Goal: Navigation & Orientation: Find specific page/section

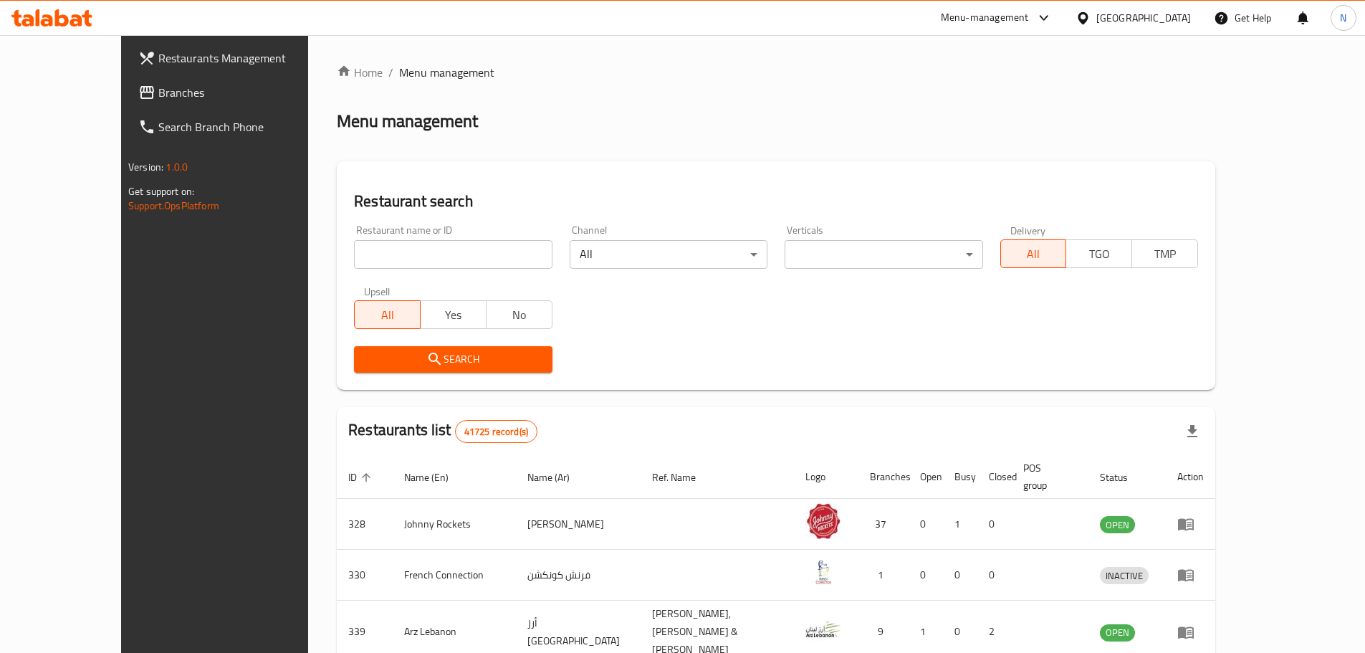
click at [1129, 14] on div "[GEOGRAPHIC_DATA]" at bounding box center [1143, 18] width 95 height 16
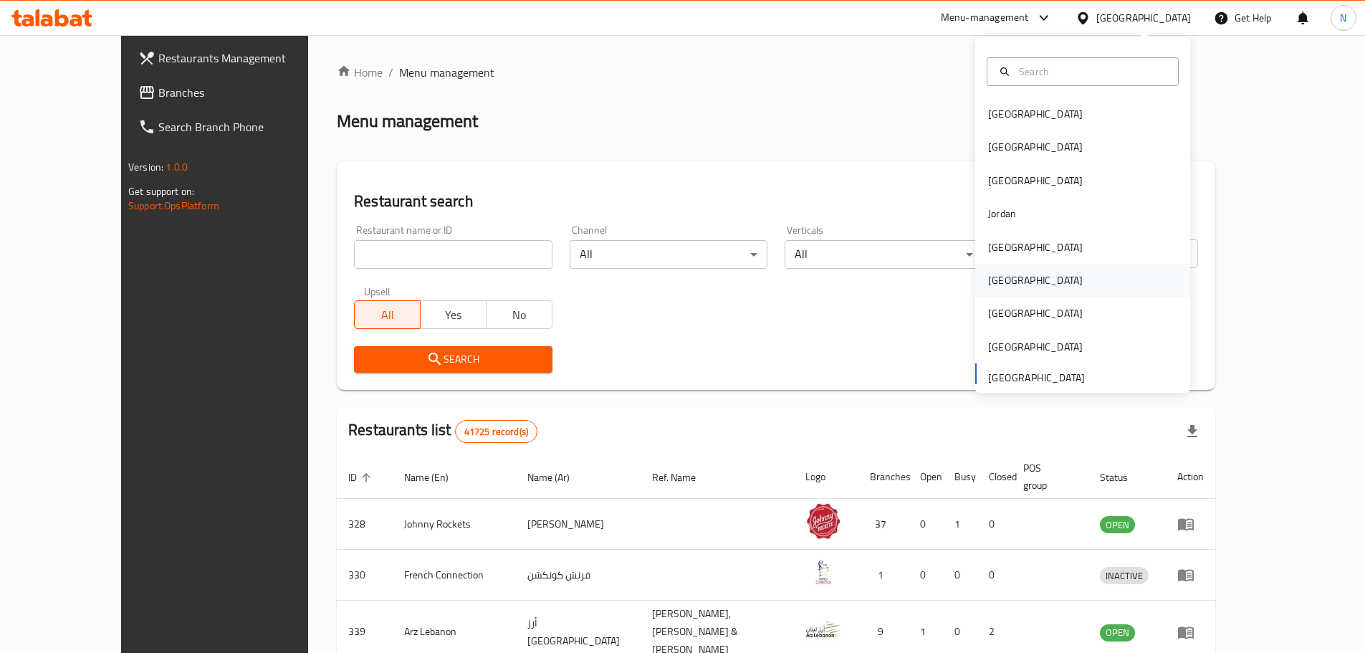
click at [1006, 274] on div "[GEOGRAPHIC_DATA]" at bounding box center [1036, 280] width 118 height 33
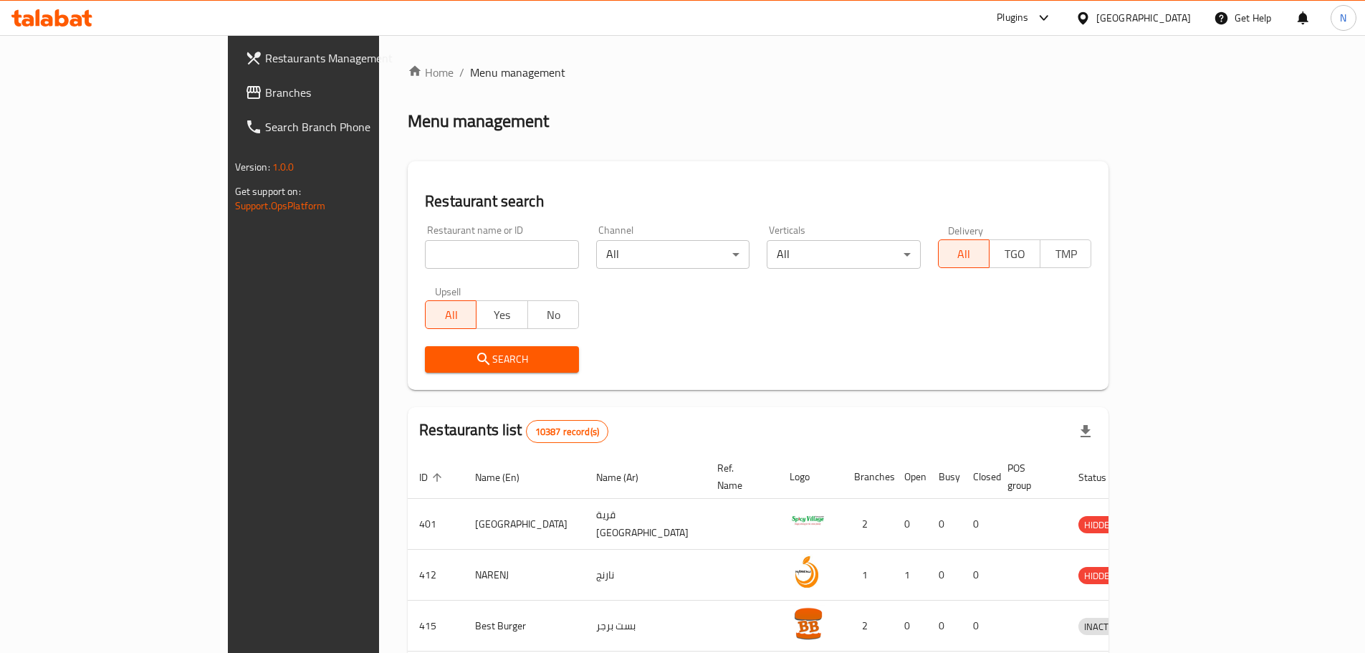
click at [265, 96] on span "Branches" at bounding box center [354, 92] width 179 height 17
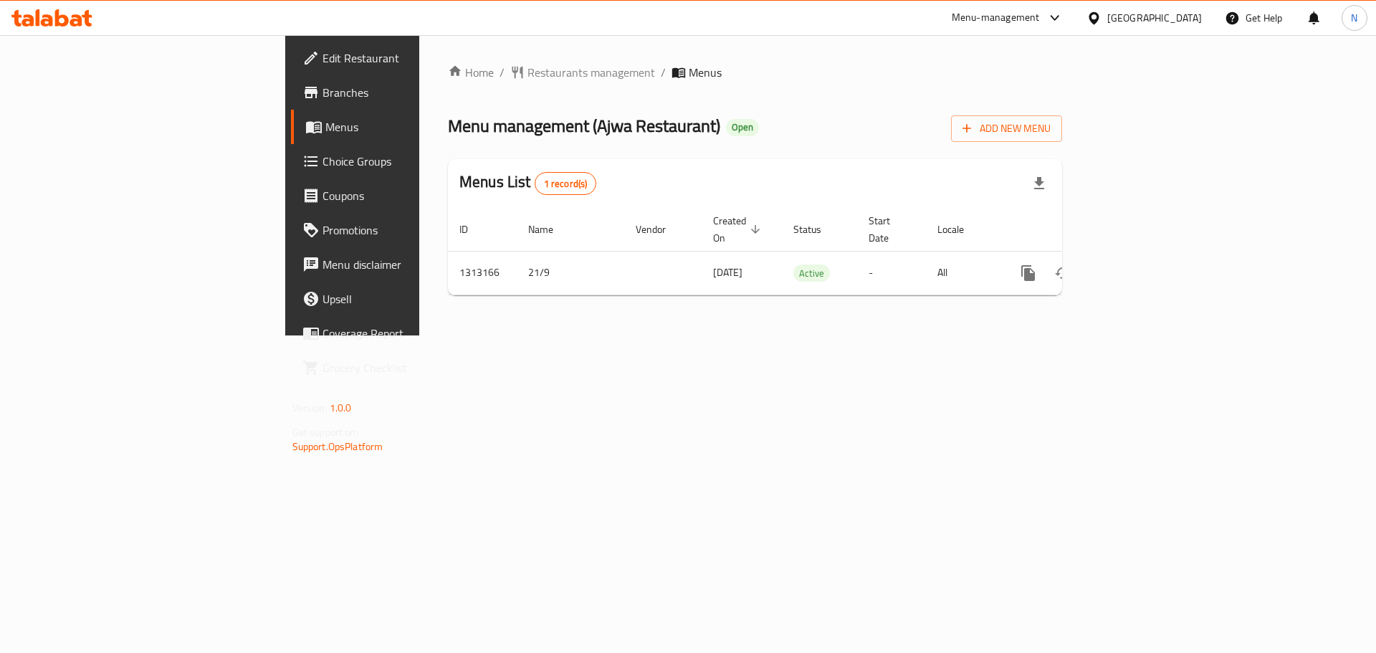
click at [1183, 15] on div "[GEOGRAPHIC_DATA]" at bounding box center [1154, 18] width 95 height 16
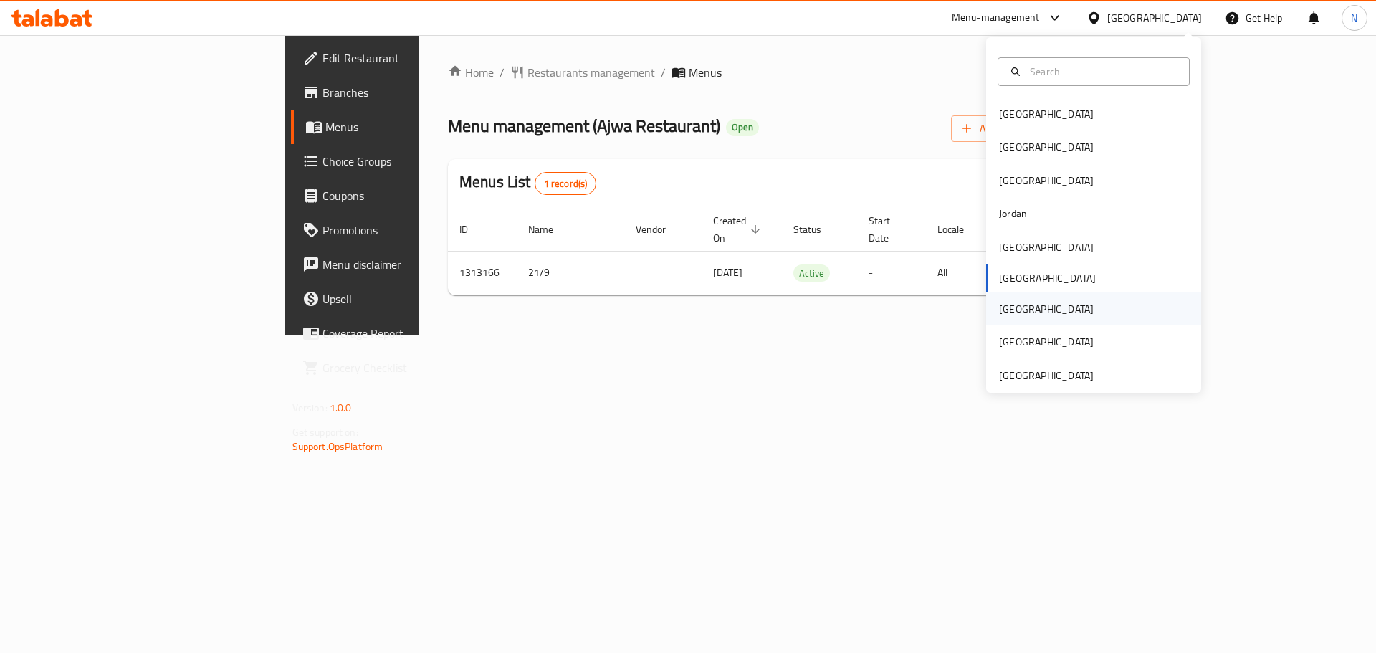
click at [1024, 310] on div "[GEOGRAPHIC_DATA]" at bounding box center [1046, 308] width 118 height 33
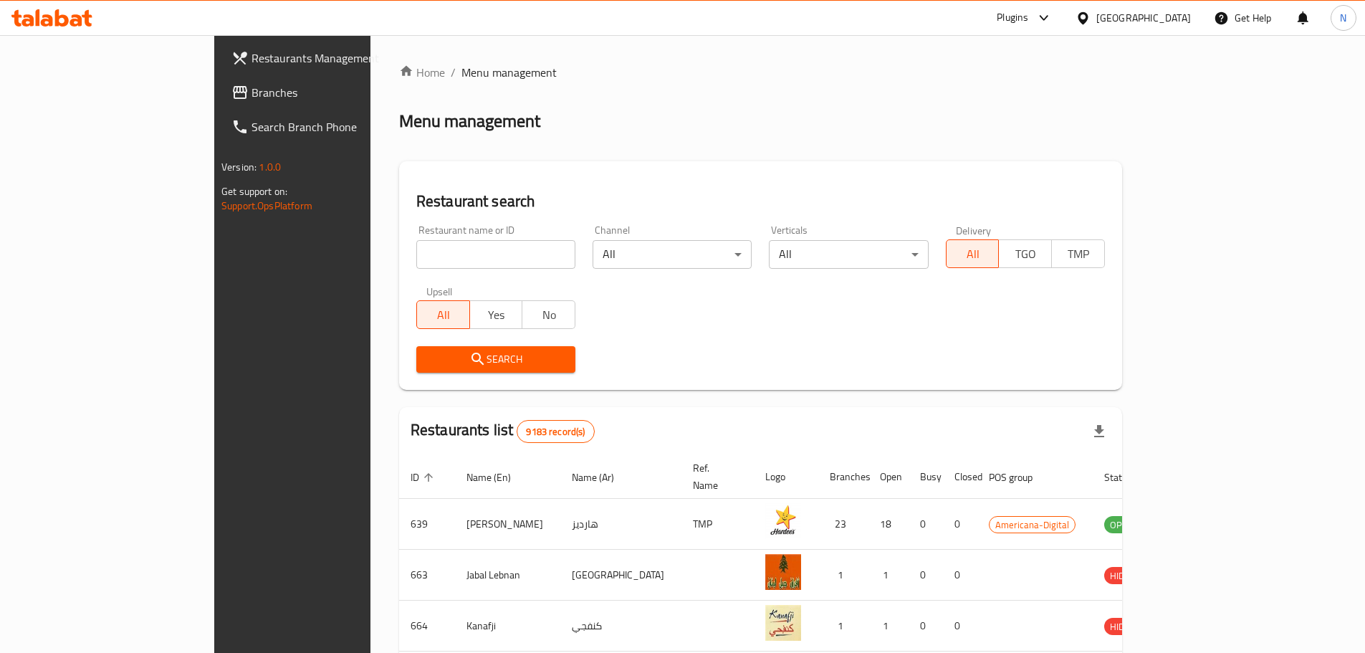
click at [252, 89] on span "Branches" at bounding box center [341, 92] width 179 height 17
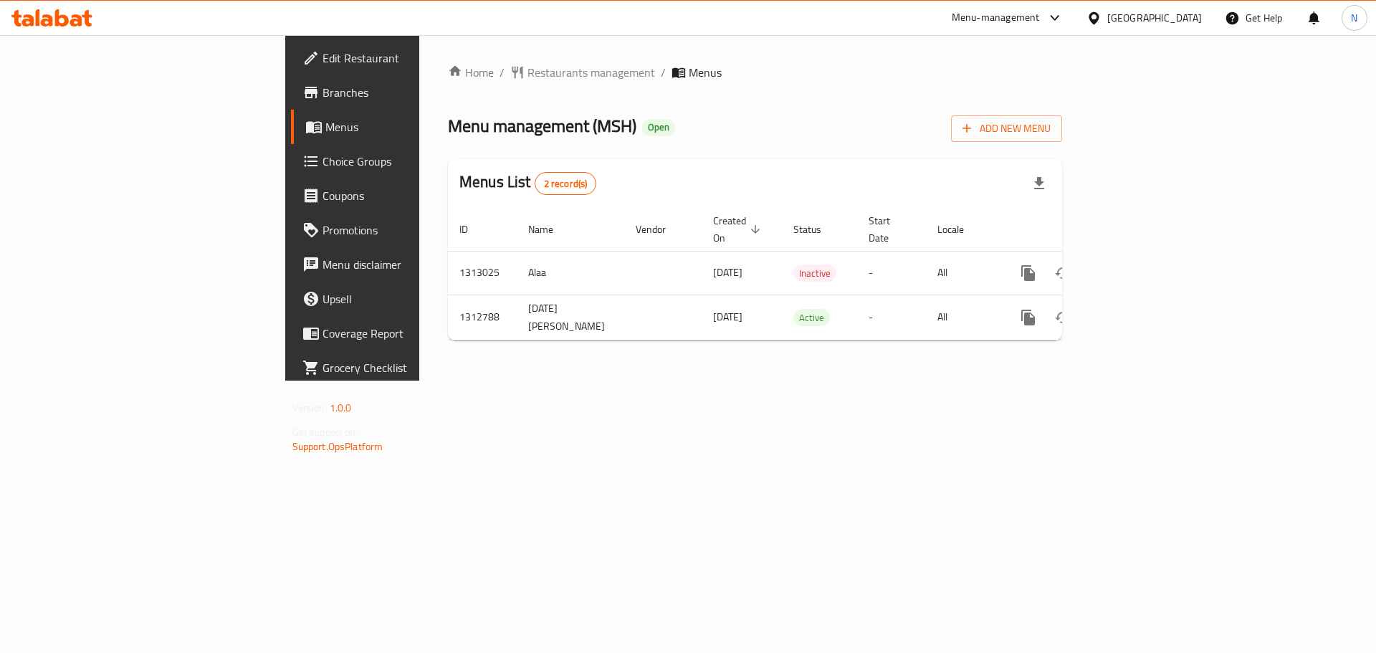
click at [322, 54] on span "Edit Restaurant" at bounding box center [412, 57] width 181 height 17
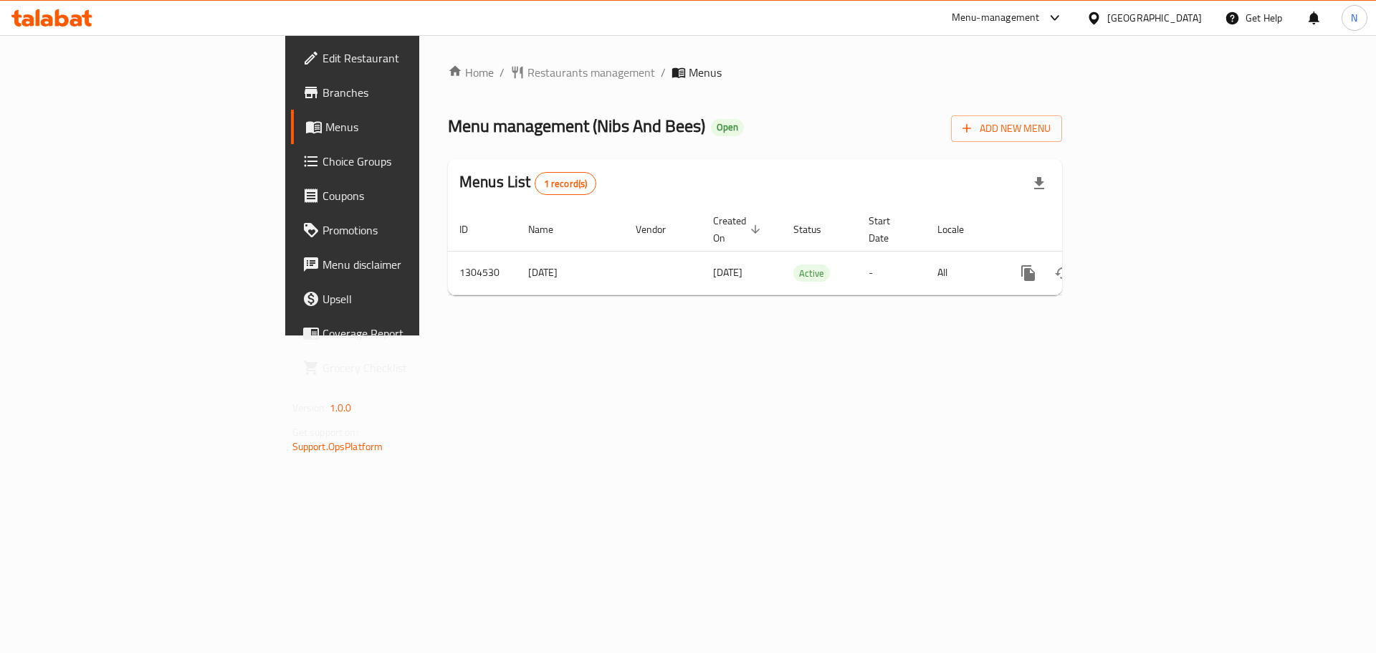
click at [1107, 22] on div at bounding box center [1096, 18] width 21 height 16
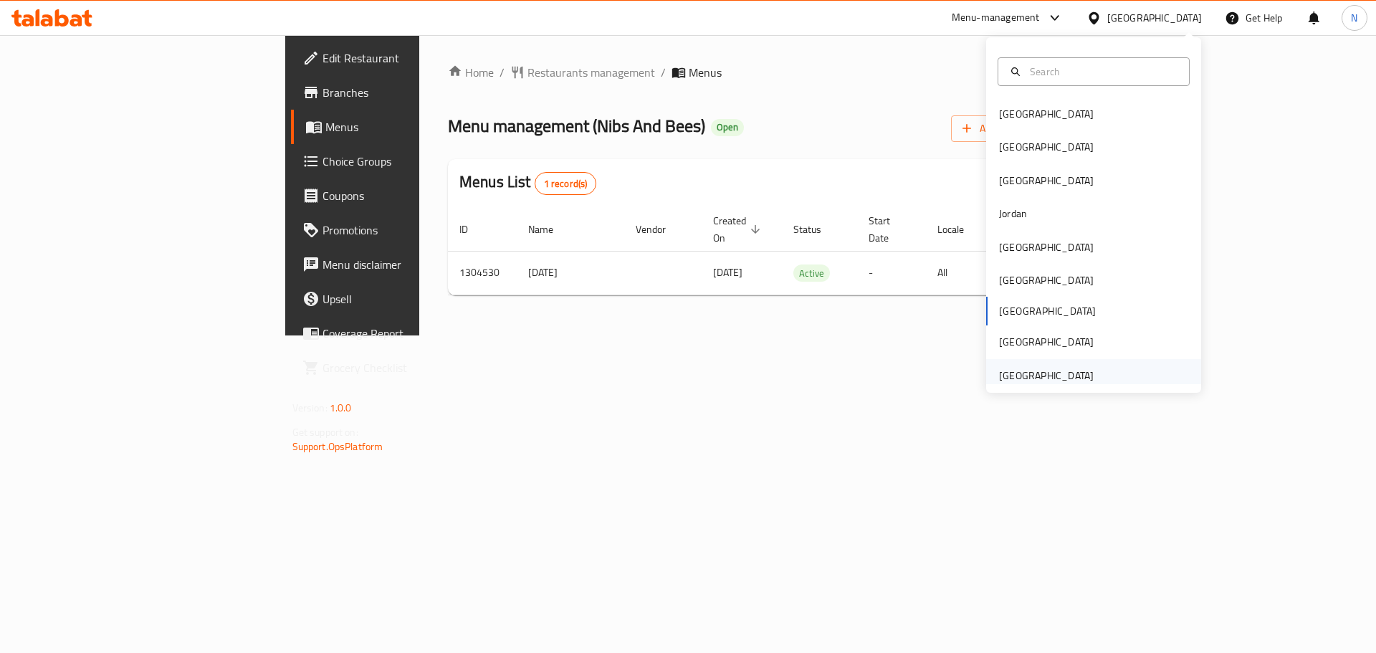
click at [1081, 372] on div "[GEOGRAPHIC_DATA]" at bounding box center [1046, 376] width 95 height 16
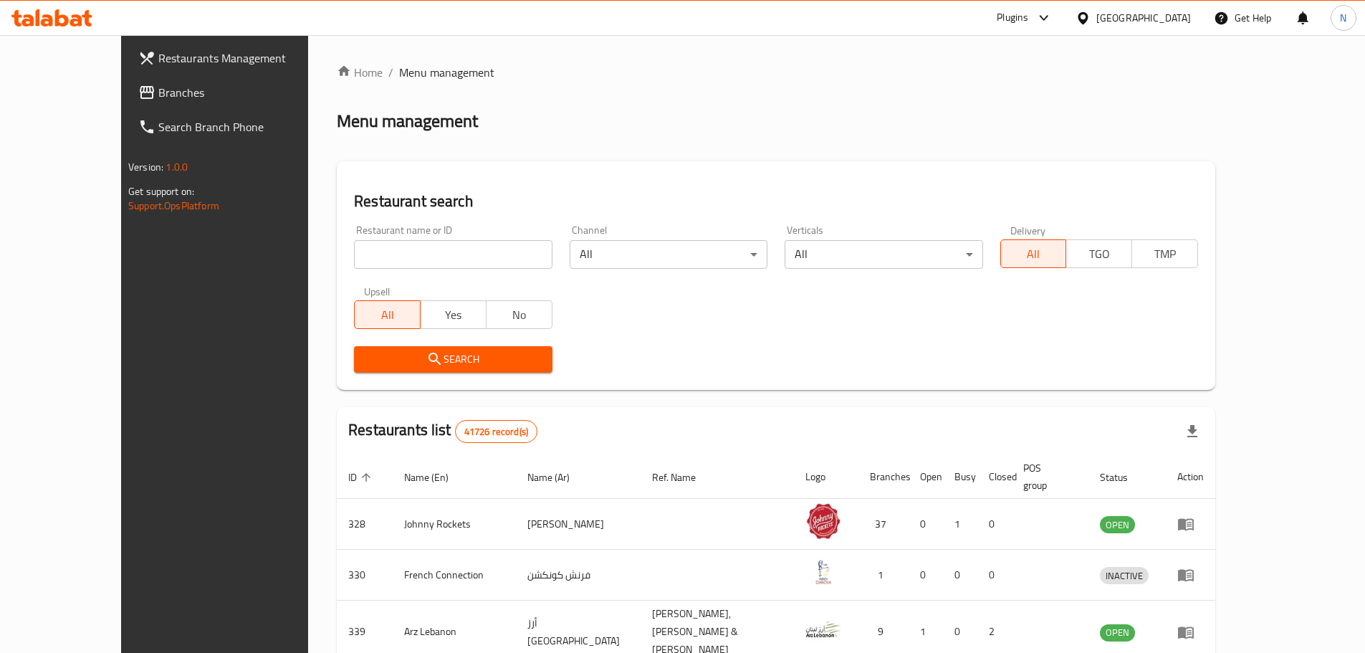
click at [158, 97] on span "Branches" at bounding box center [247, 92] width 179 height 17
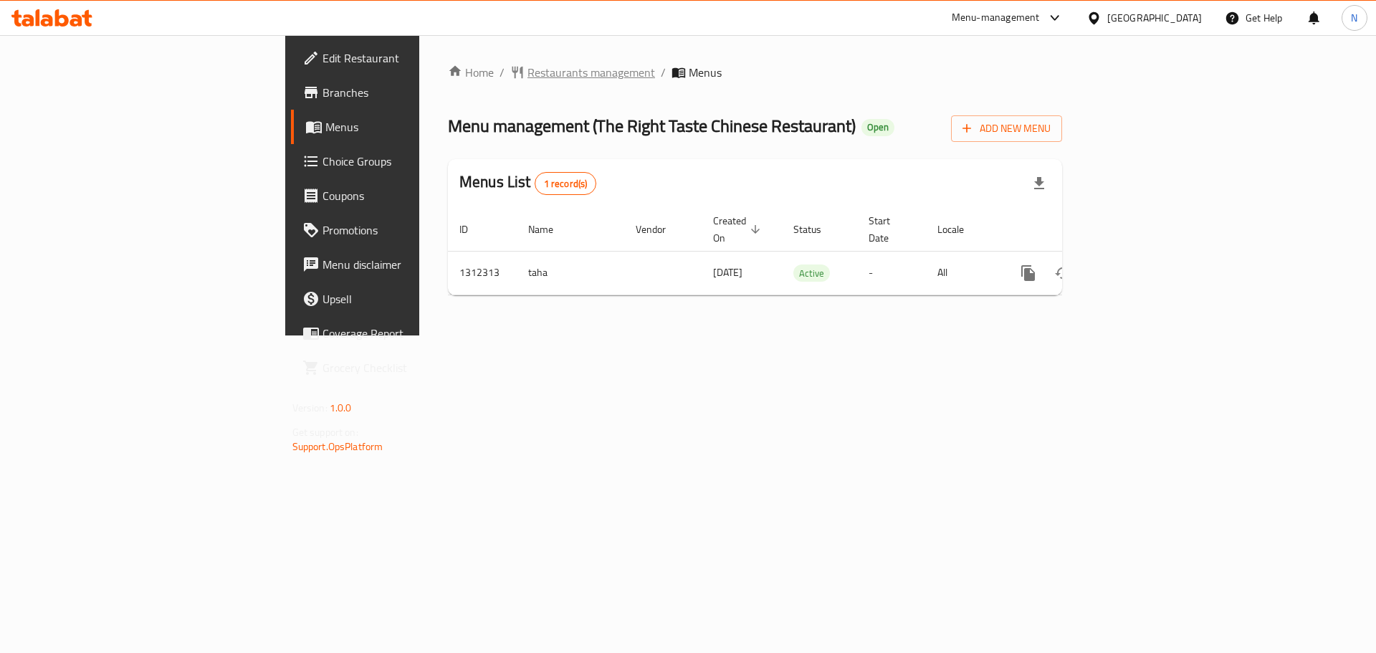
click at [527, 77] on span "Restaurants management" at bounding box center [591, 72] width 128 height 17
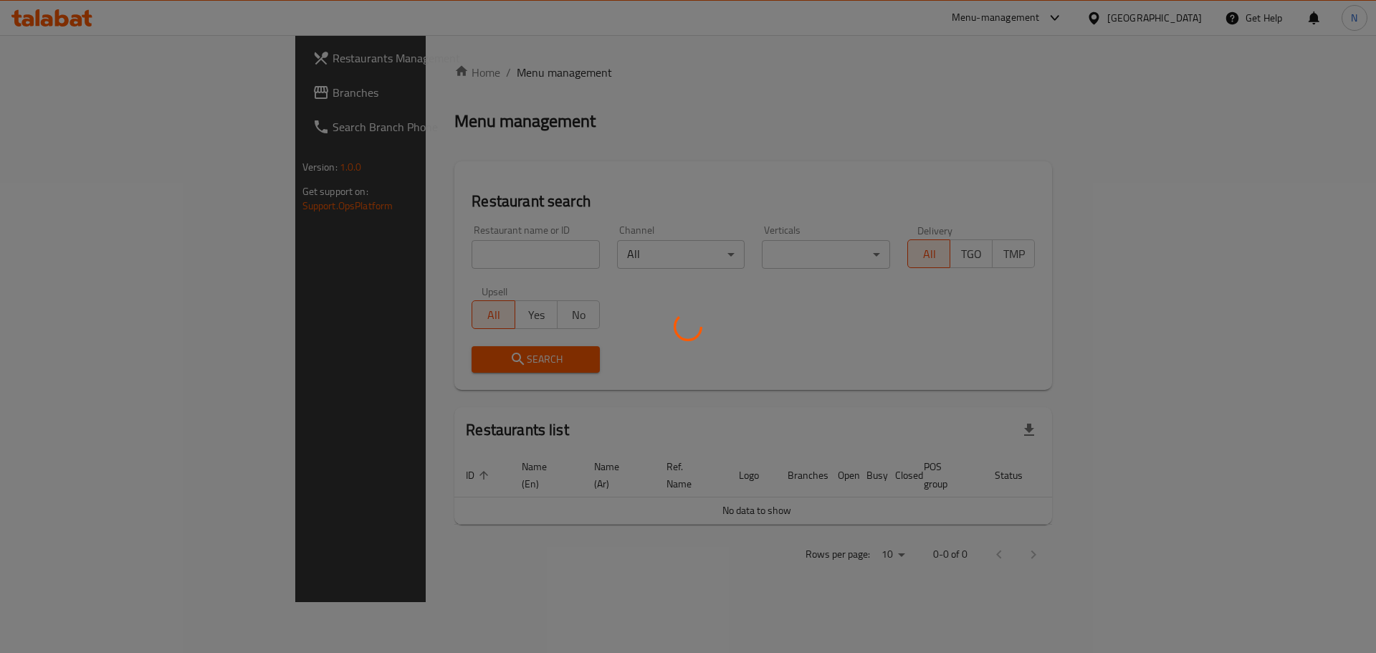
click at [84, 101] on div at bounding box center [688, 326] width 1376 height 653
click at [72, 97] on div at bounding box center [688, 326] width 1376 height 653
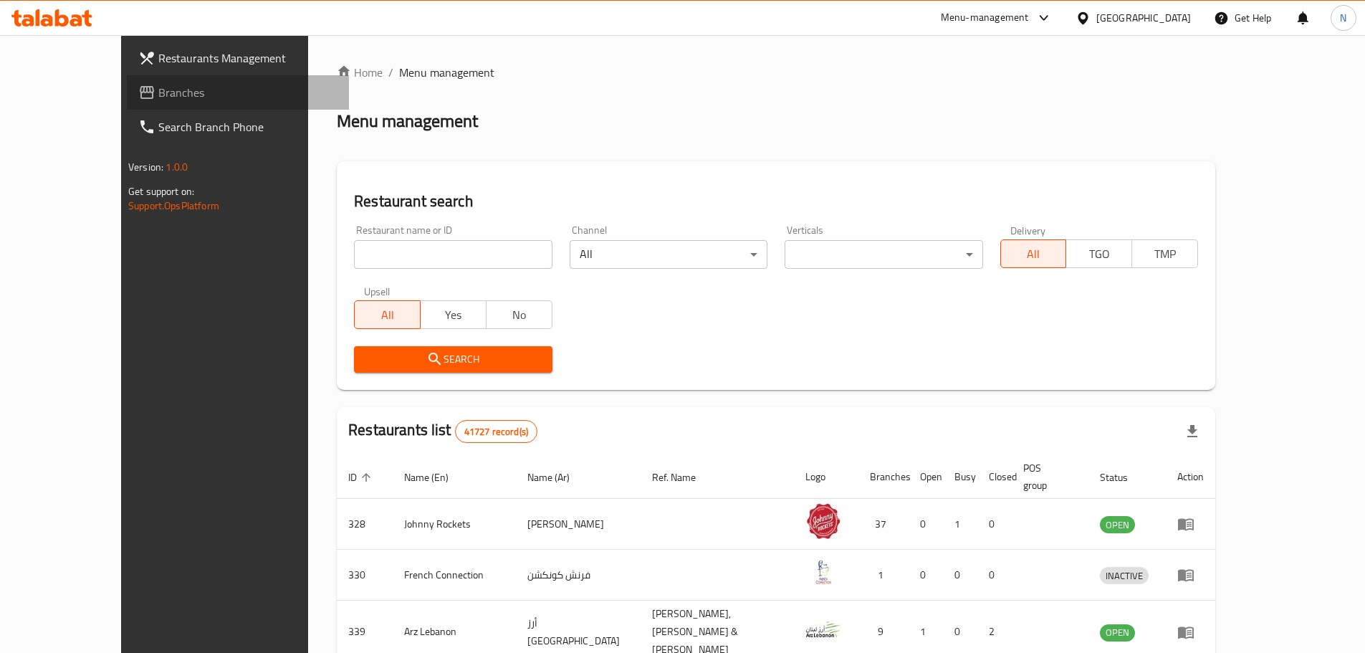
click at [158, 97] on span "Branches" at bounding box center [247, 92] width 179 height 17
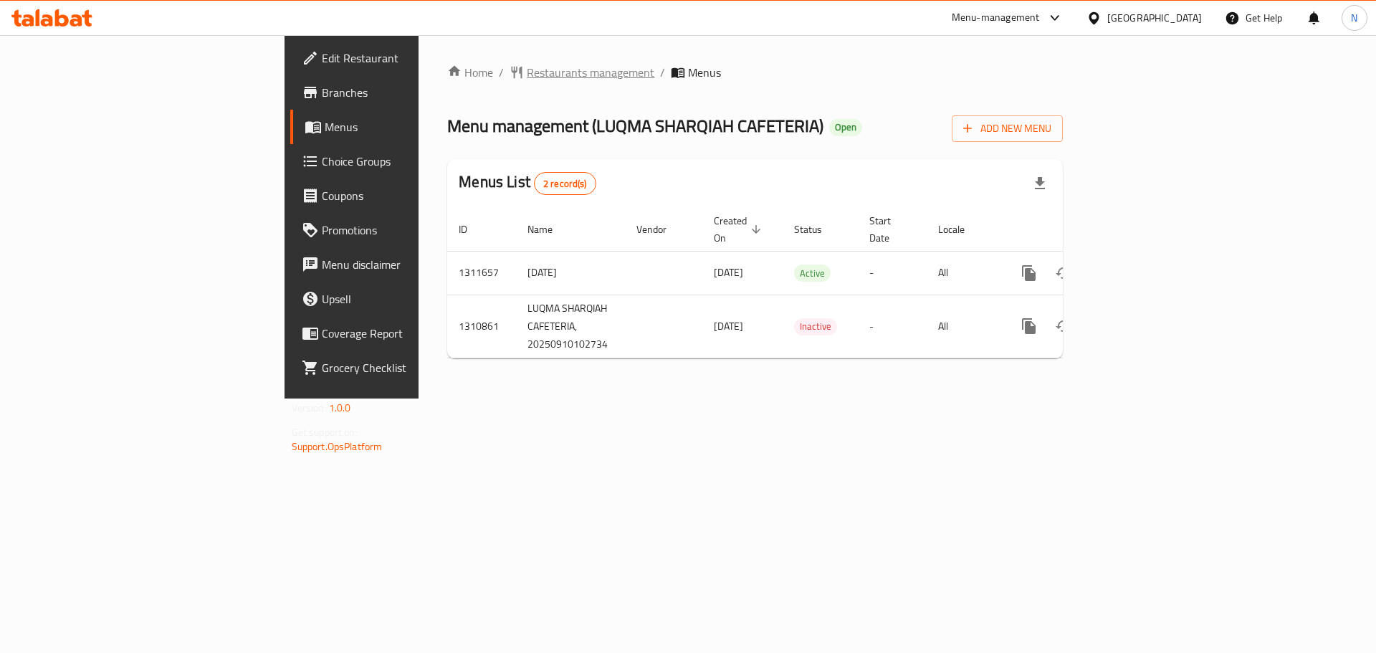
click at [527, 64] on span "Restaurants management" at bounding box center [591, 72] width 128 height 17
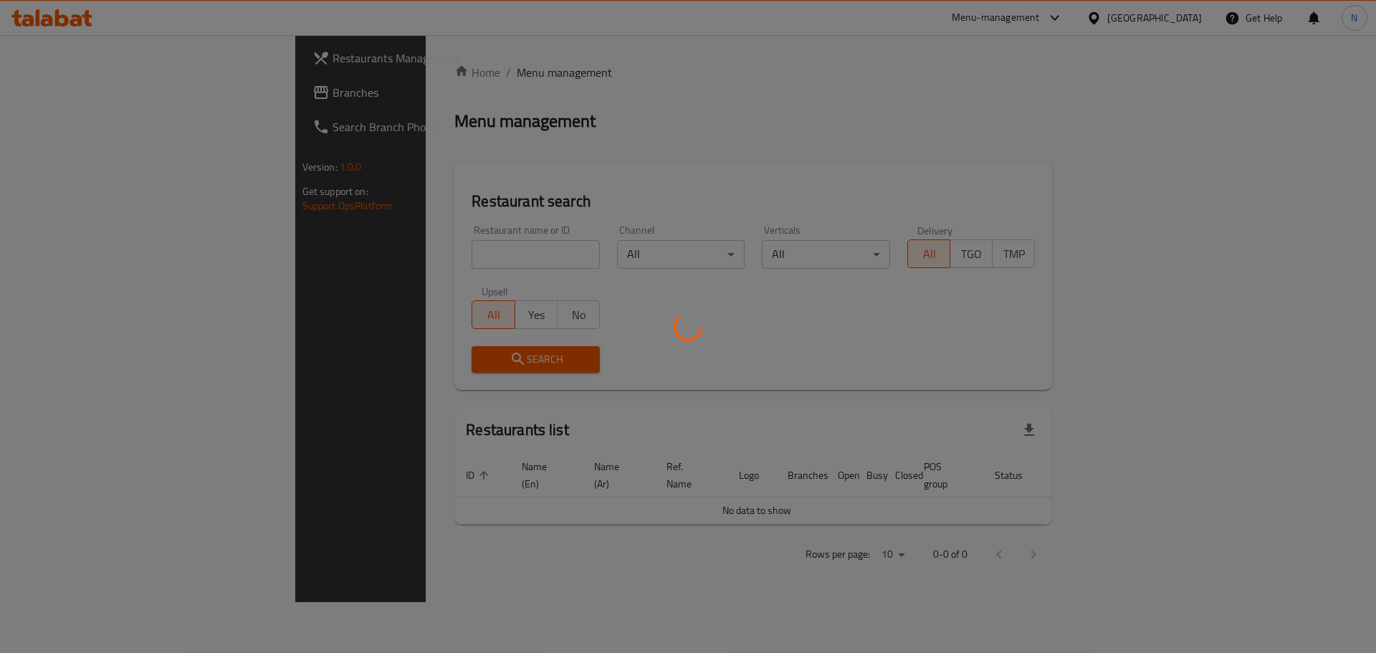
click at [85, 113] on div at bounding box center [688, 326] width 1376 height 653
click at [85, 104] on div at bounding box center [688, 326] width 1376 height 653
click at [90, 95] on div at bounding box center [688, 326] width 1376 height 653
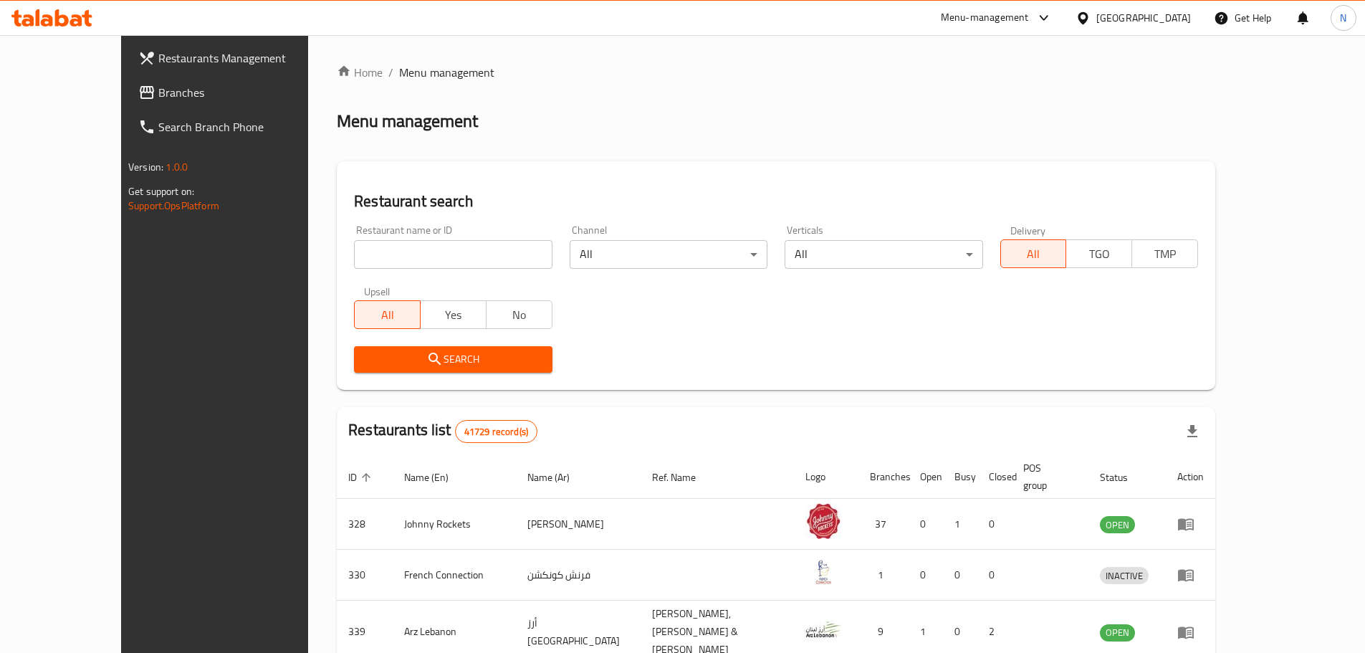
click at [90, 95] on div at bounding box center [682, 326] width 1365 height 653
click at [158, 95] on span "Branches" at bounding box center [247, 92] width 179 height 17
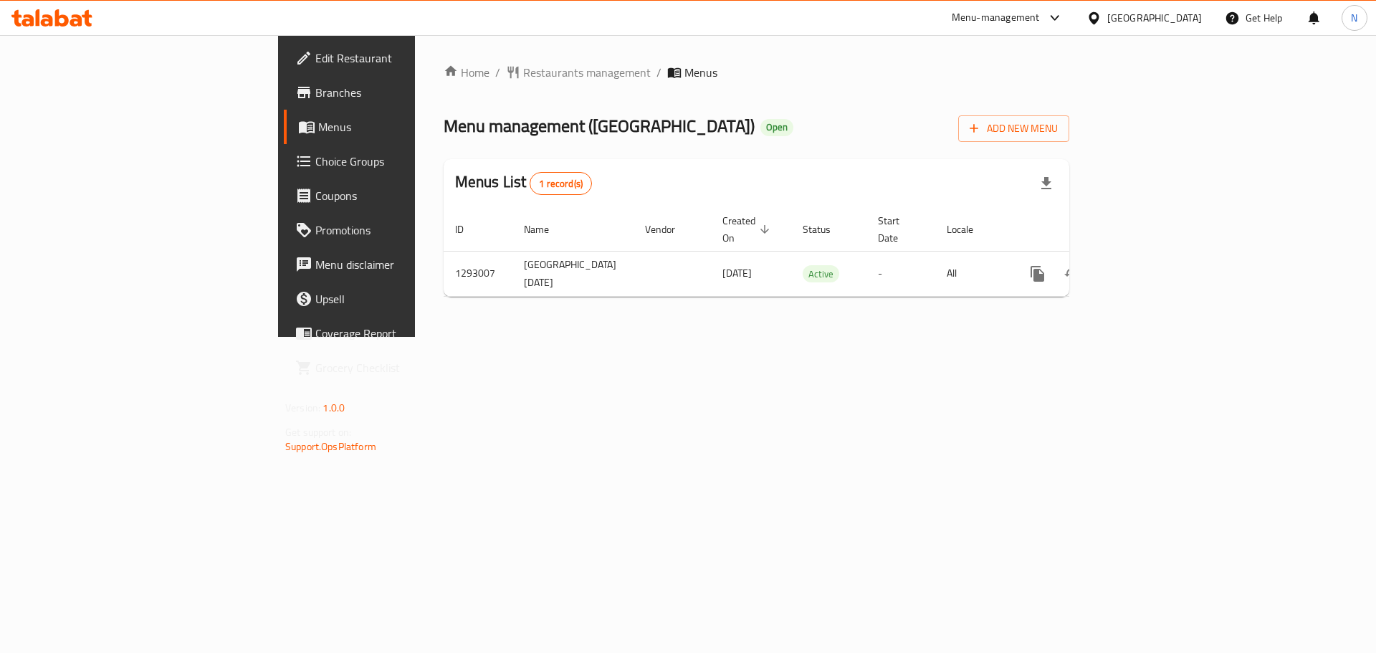
click at [1157, 22] on div "[GEOGRAPHIC_DATA]" at bounding box center [1154, 18] width 95 height 16
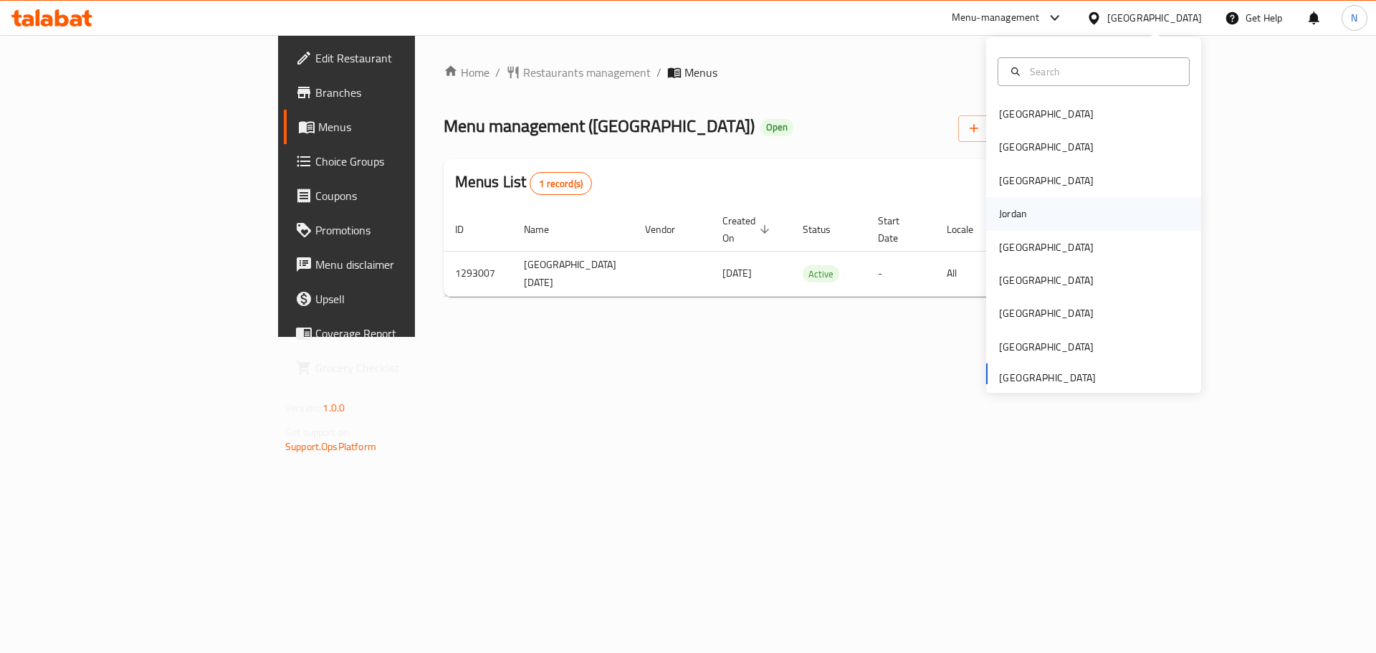
click at [1010, 218] on div "Jordan" at bounding box center [1013, 214] width 28 height 16
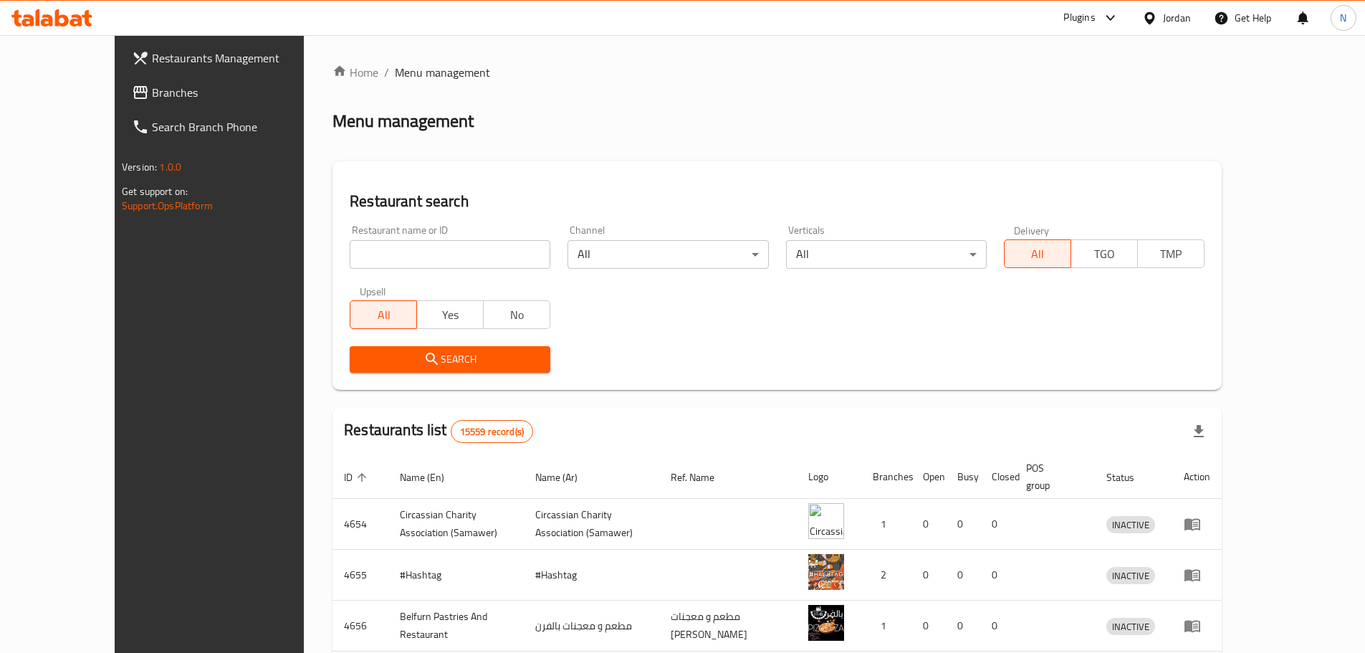
click at [152, 88] on span "Branches" at bounding box center [241, 92] width 179 height 17
